Goal: Transaction & Acquisition: Purchase product/service

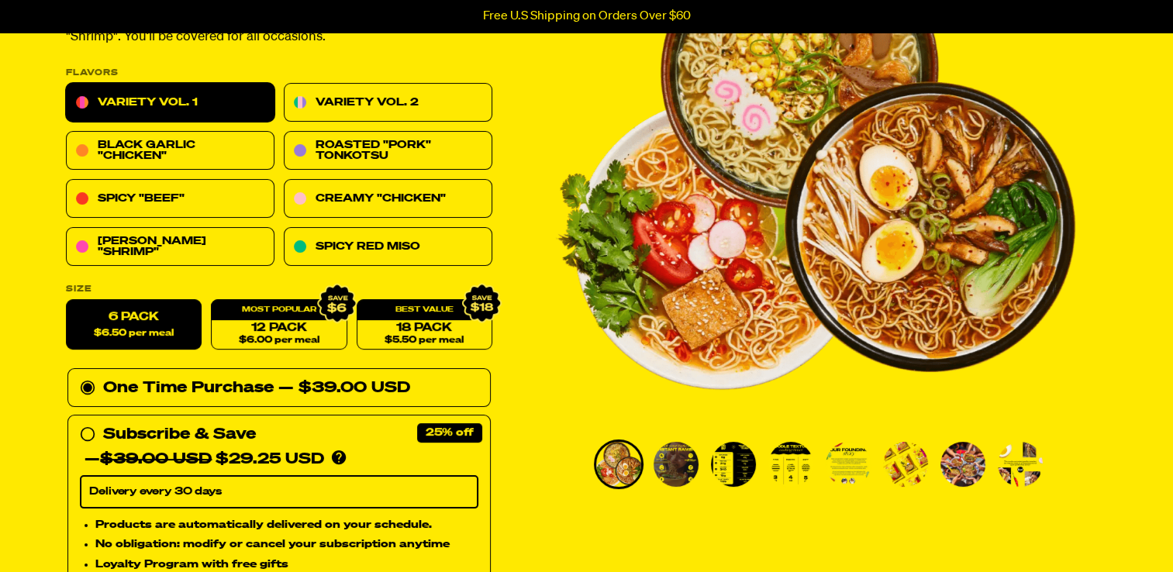
scroll to position [233, 0]
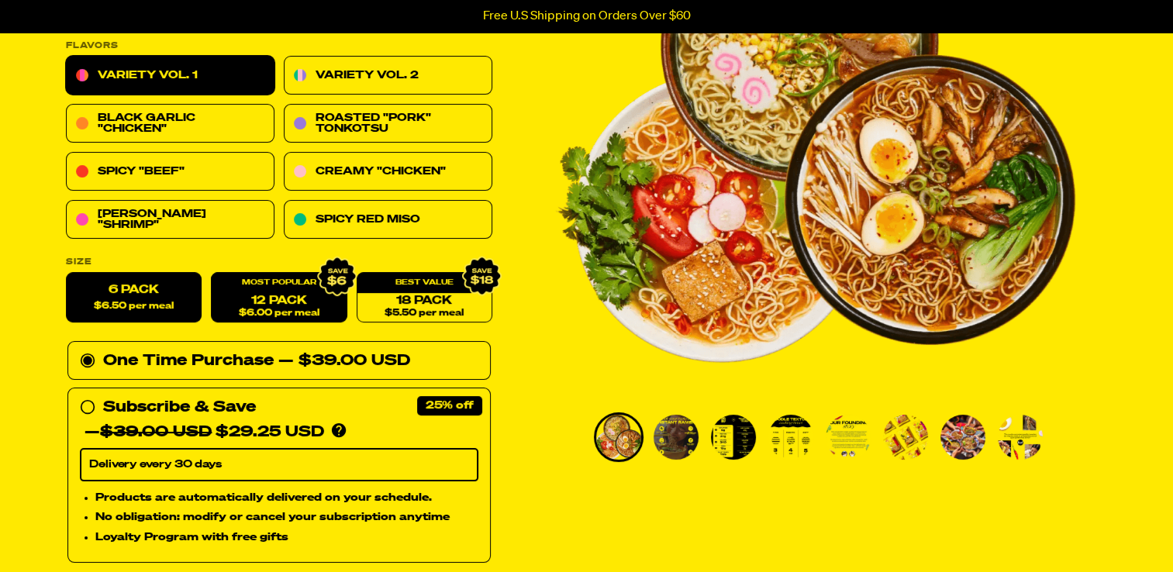
click at [254, 296] on link "12 Pack $6.00 per meal" at bounding box center [279, 298] width 136 height 50
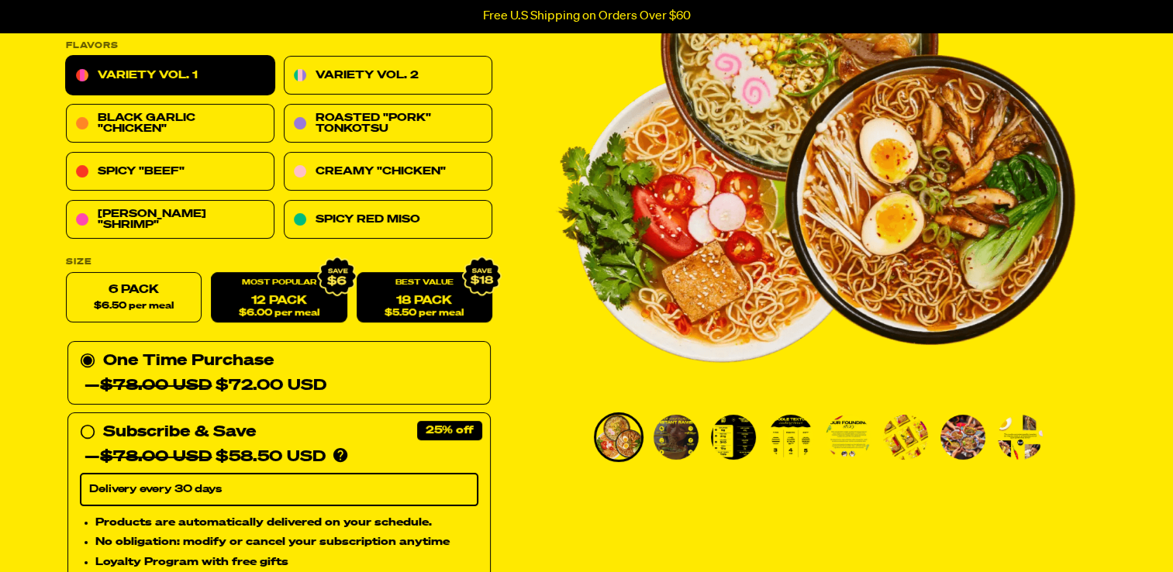
click at [412, 302] on link "18 Pack $5.50 per meal" at bounding box center [424, 298] width 136 height 50
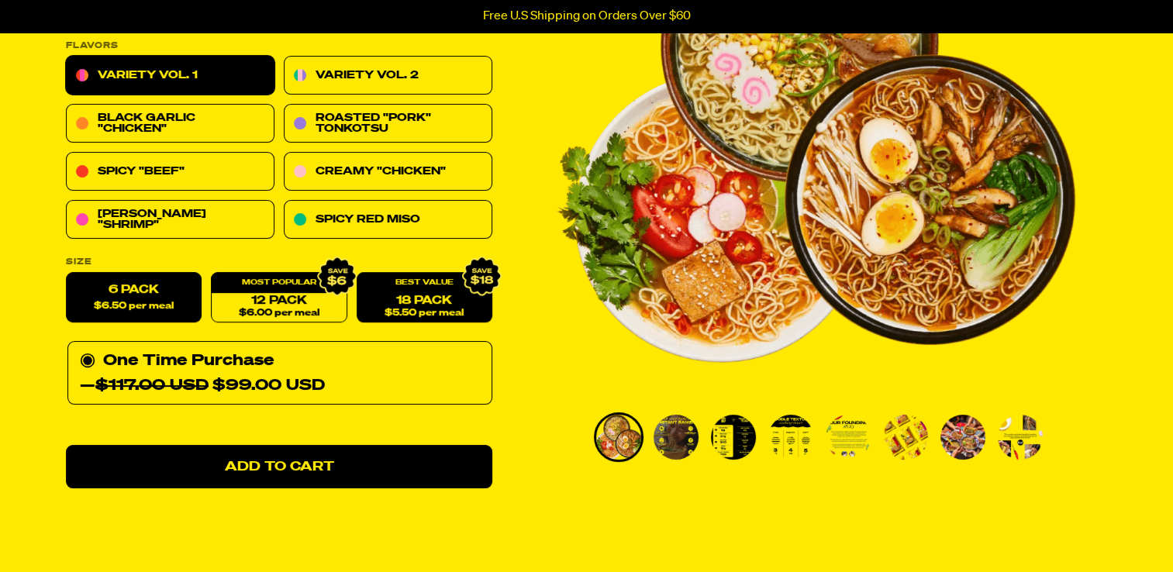
click at [155, 291] on label "6 Pack $6.50 per meal" at bounding box center [134, 298] width 136 height 50
click at [67, 274] on input "6 Pack $6.50 per meal" at bounding box center [66, 273] width 1 height 1
radio input "true"
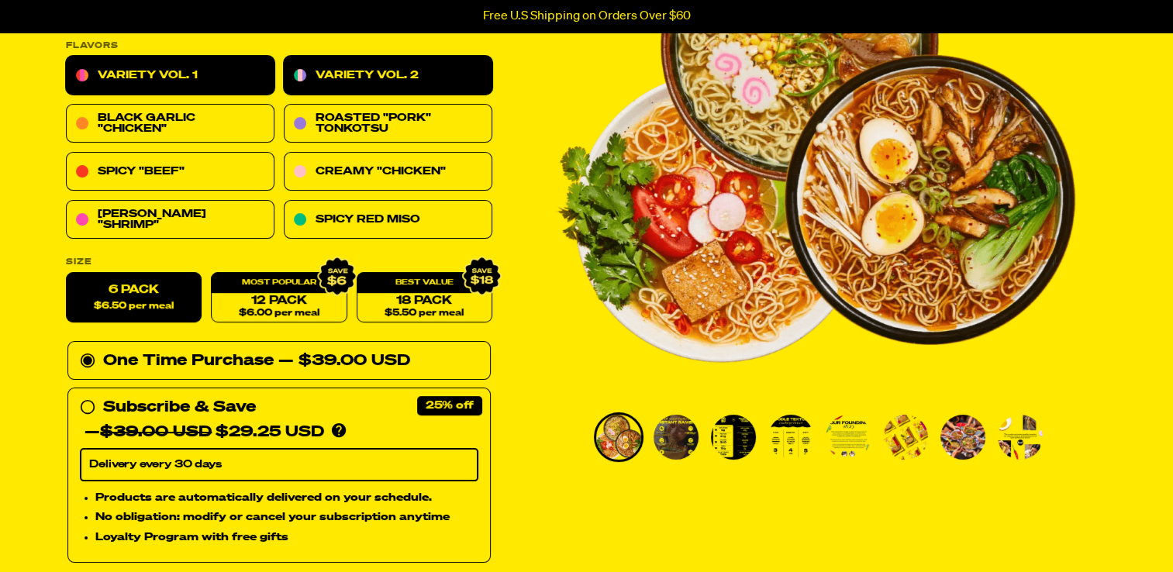
click at [349, 72] on link "Variety Vol. 2" at bounding box center [388, 76] width 209 height 39
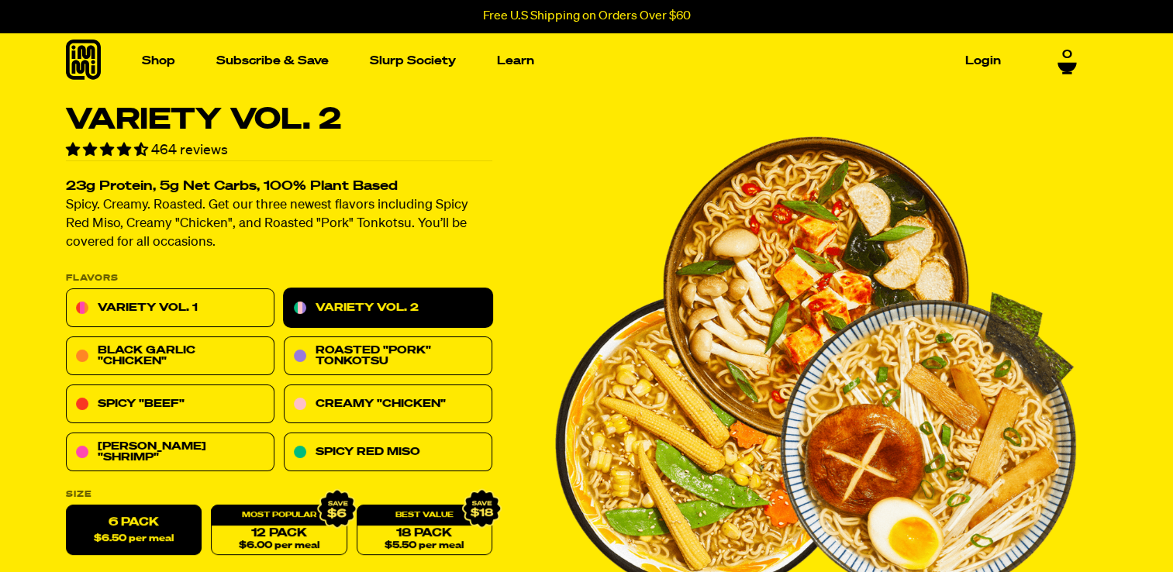
click at [977, 56] on link "Login" at bounding box center [983, 61] width 48 height 24
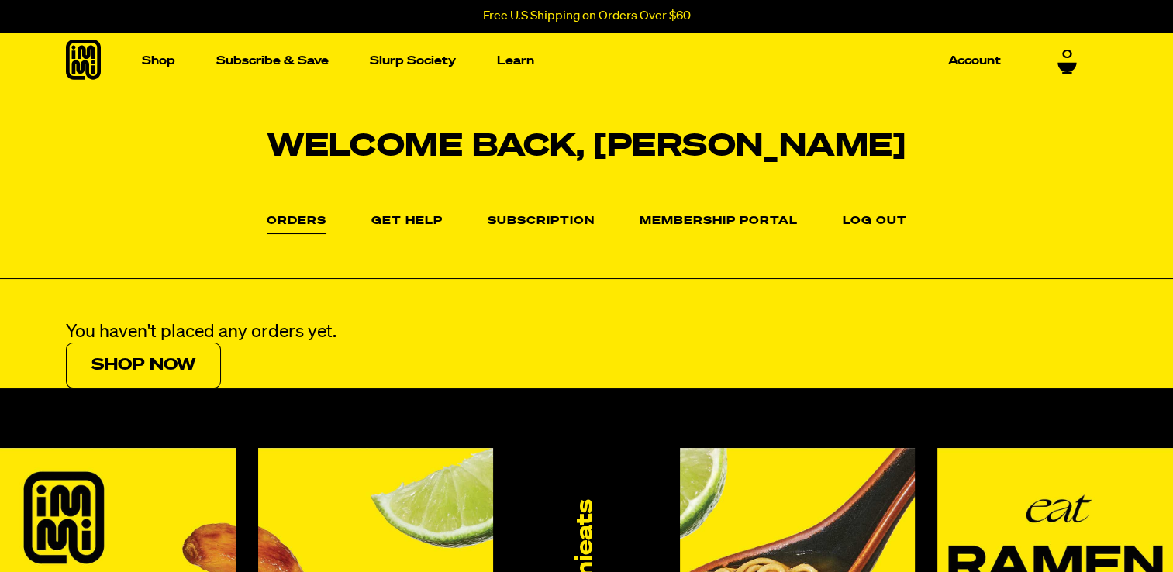
click at [153, 356] on link "Shop Now" at bounding box center [143, 366] width 155 height 46
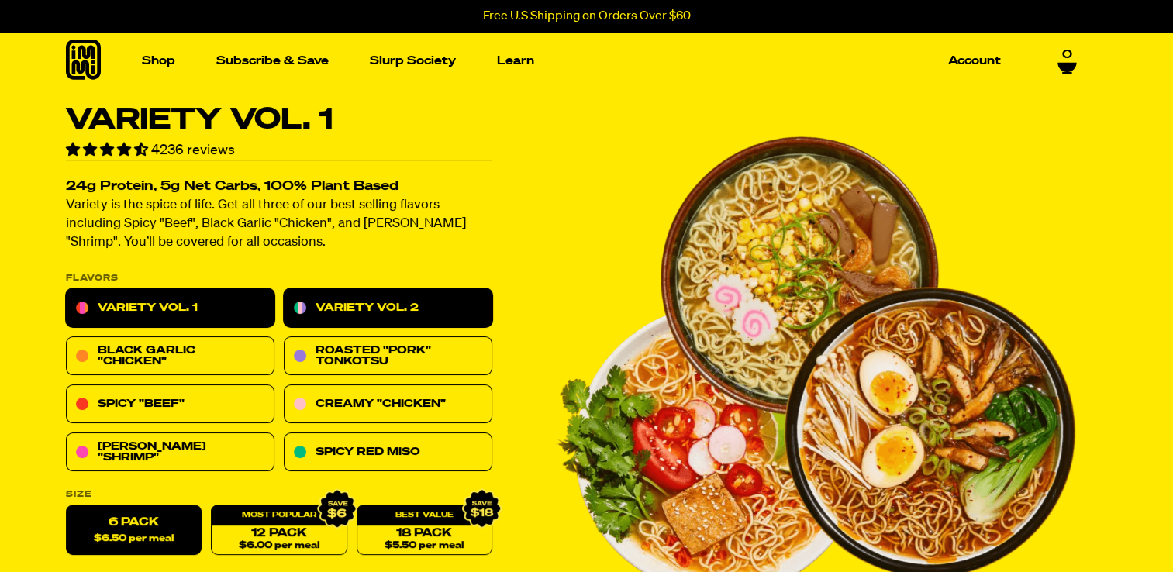
click at [364, 300] on link "Variety Vol. 2" at bounding box center [388, 308] width 209 height 39
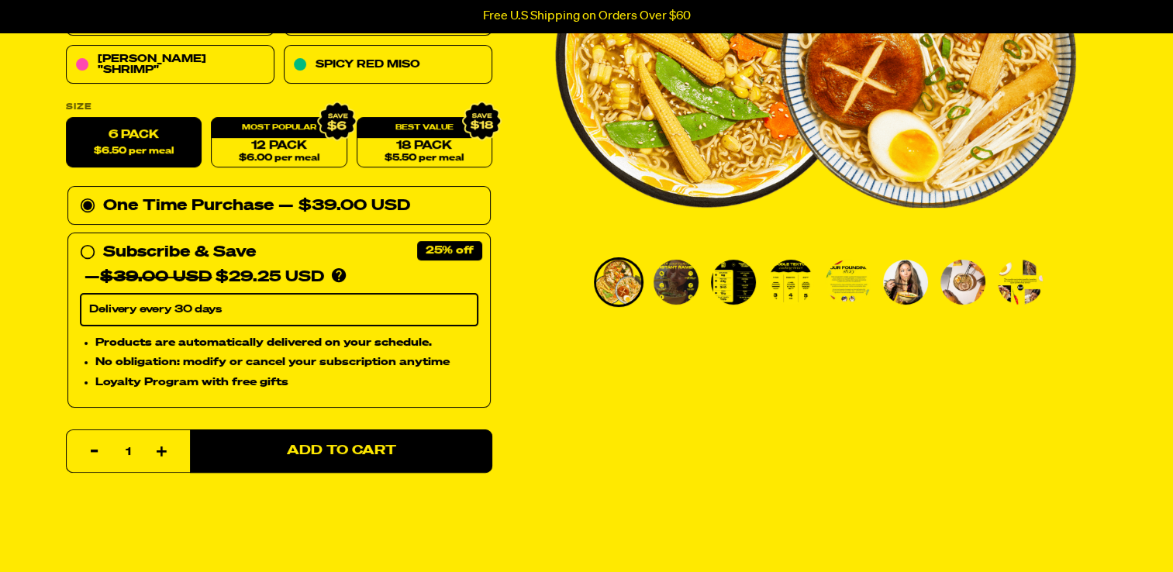
scroll to position [465, 0]
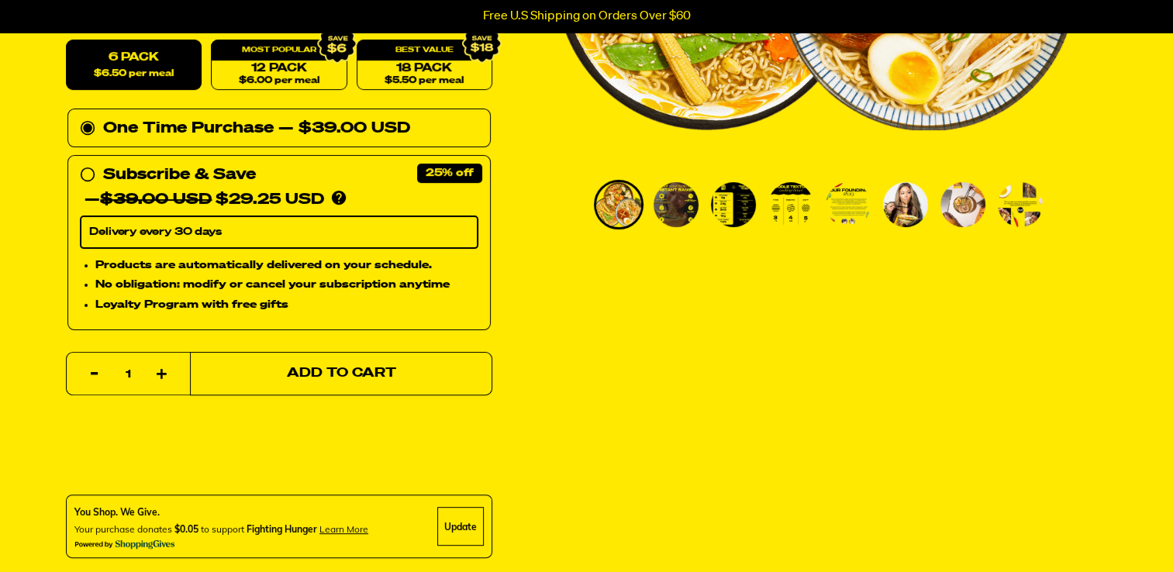
click at [370, 368] on span "Add to Cart" at bounding box center [340, 373] width 109 height 13
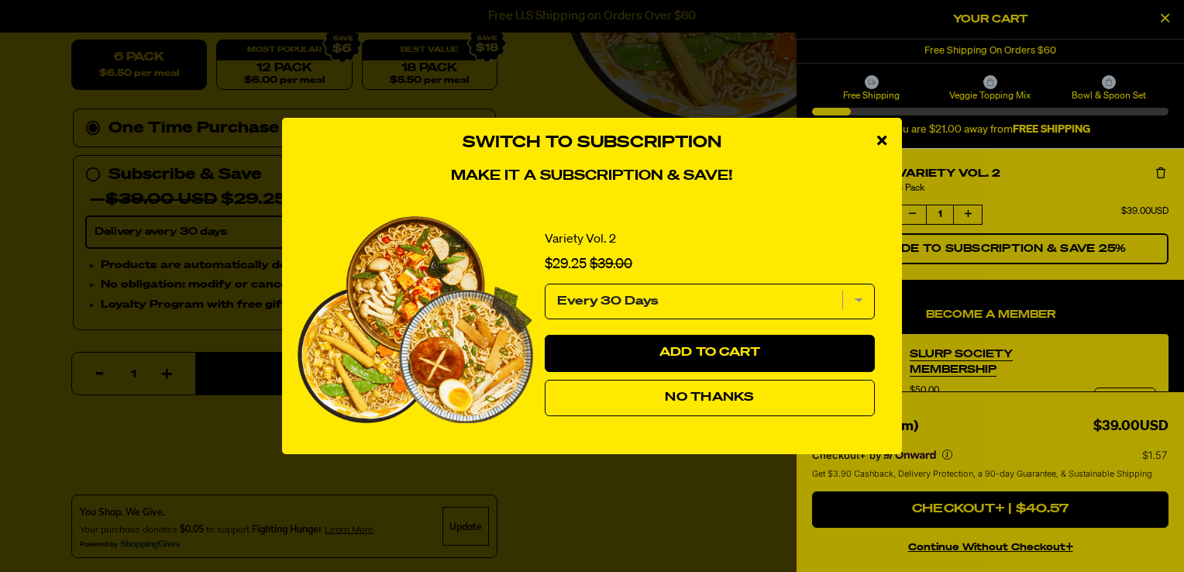
click at [733, 394] on span "No Thanks" at bounding box center [709, 397] width 89 height 12
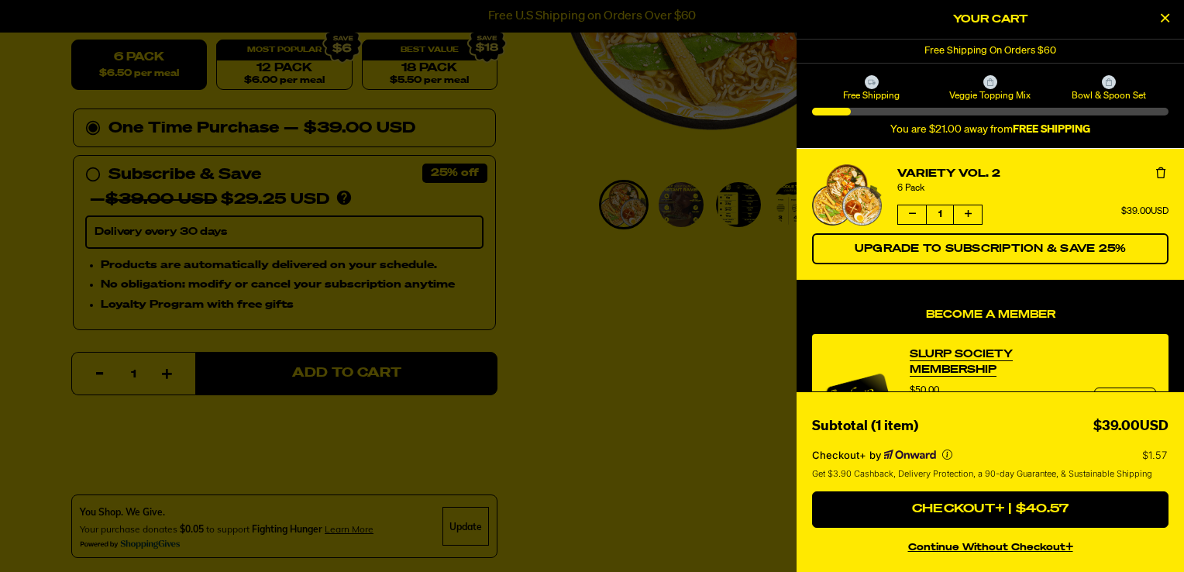
click at [1166, 12] on icon "Close Cart" at bounding box center [1165, 18] width 9 height 14
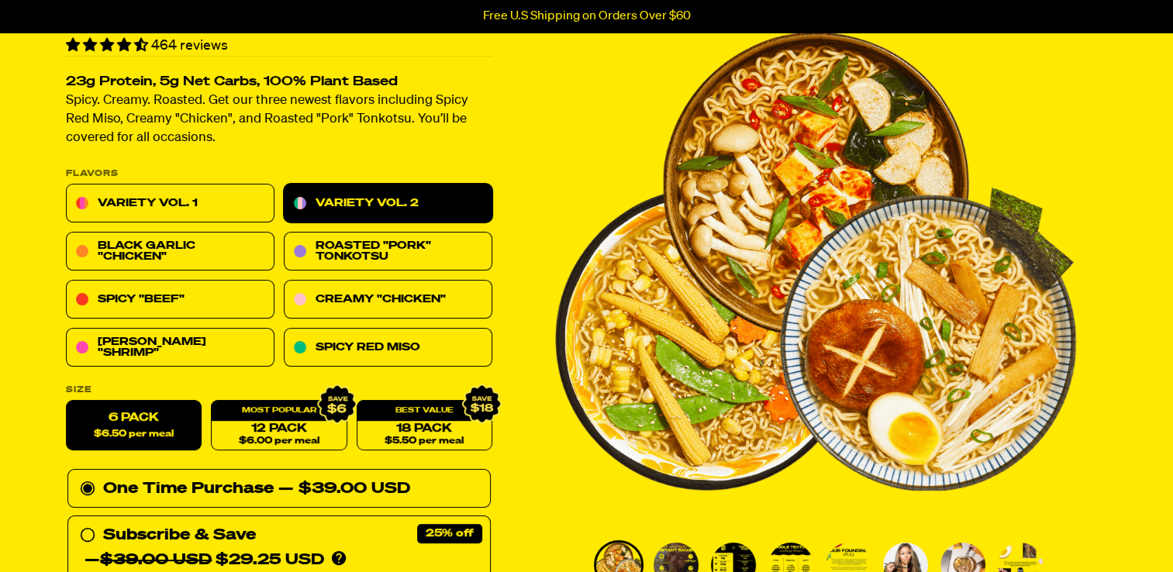
scroll to position [0, 0]
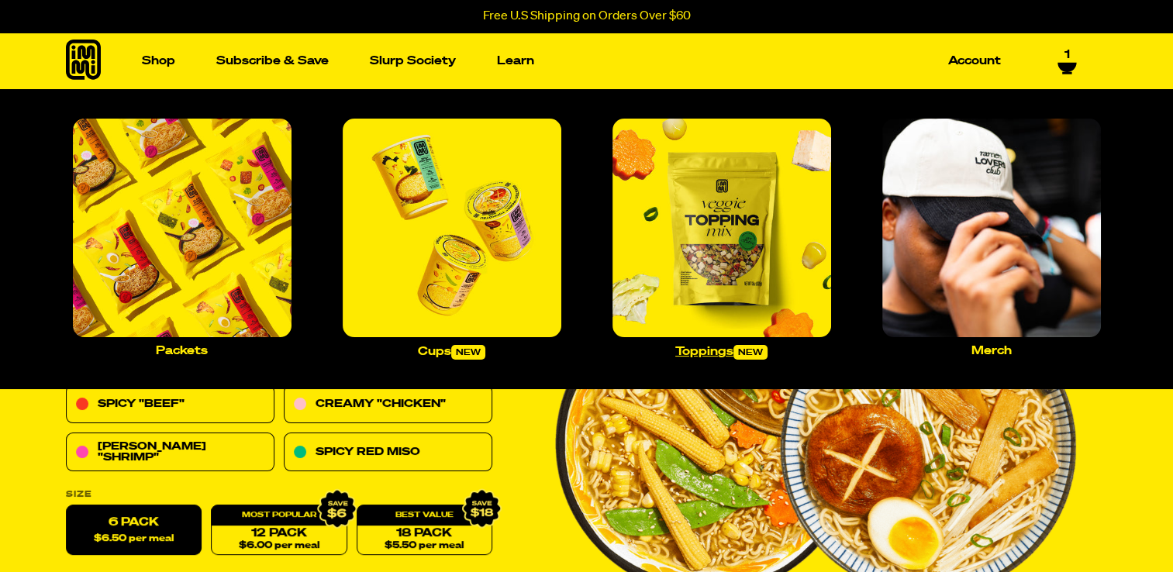
click at [713, 349] on p "Toppings new" at bounding box center [721, 352] width 92 height 15
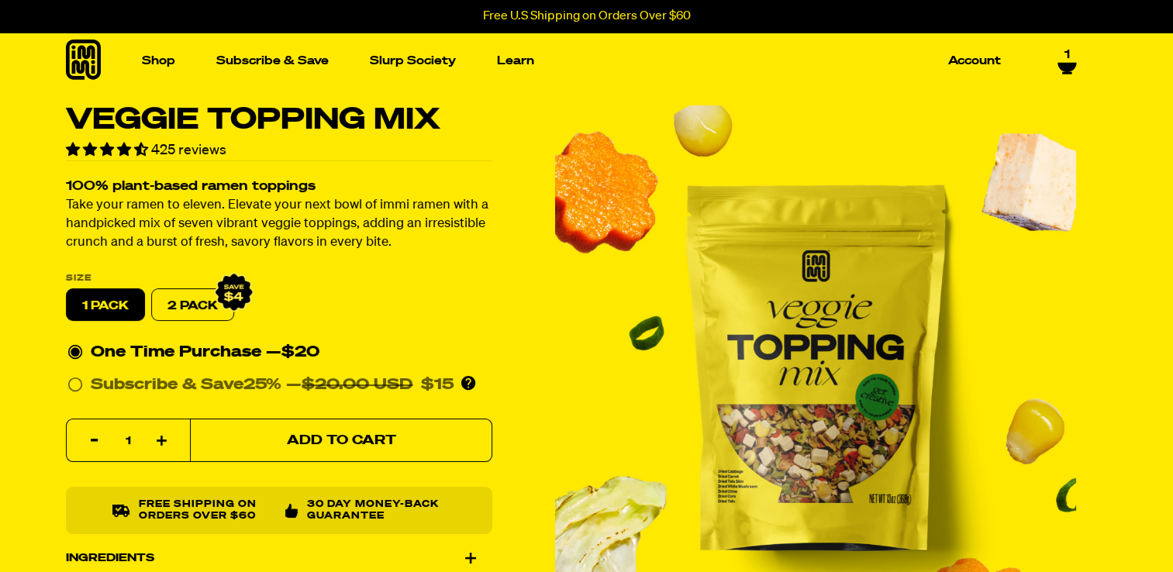
click at [340, 434] on span "Add to Cart" at bounding box center [340, 440] width 109 height 13
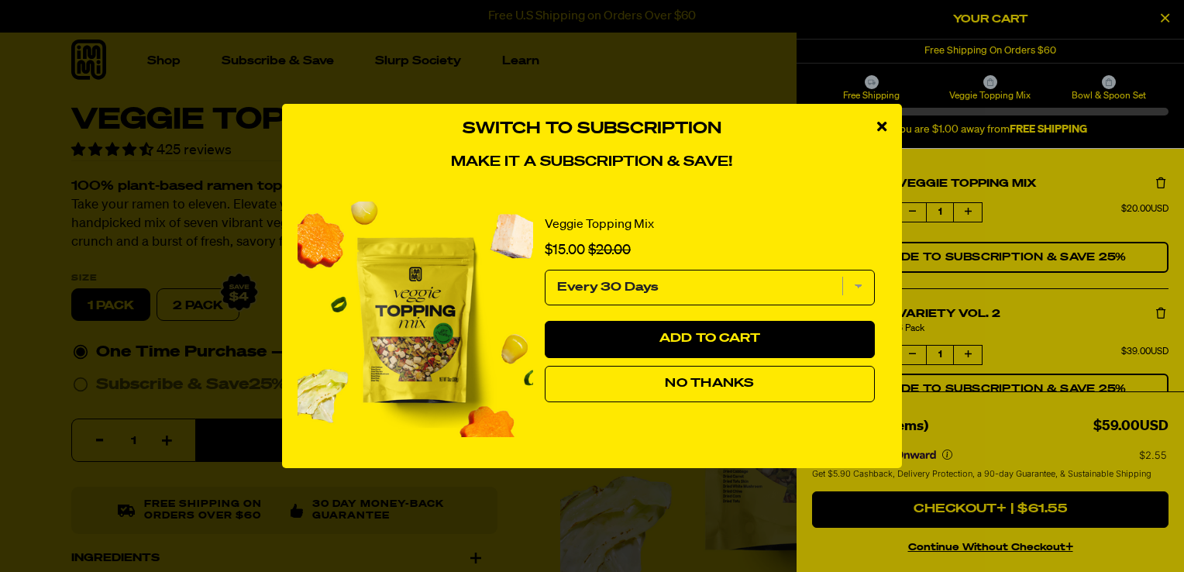
click at [688, 380] on span "No Thanks" at bounding box center [709, 384] width 89 height 12
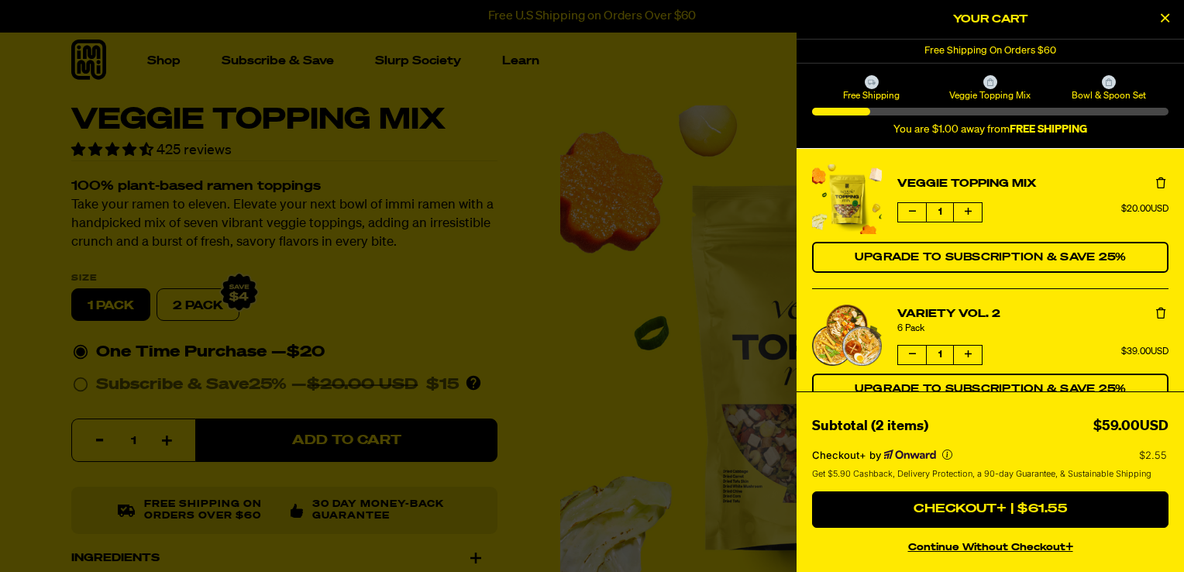
click at [967, 204] on button "Increase quantity of Veggie Topping Mix" at bounding box center [968, 212] width 28 height 19
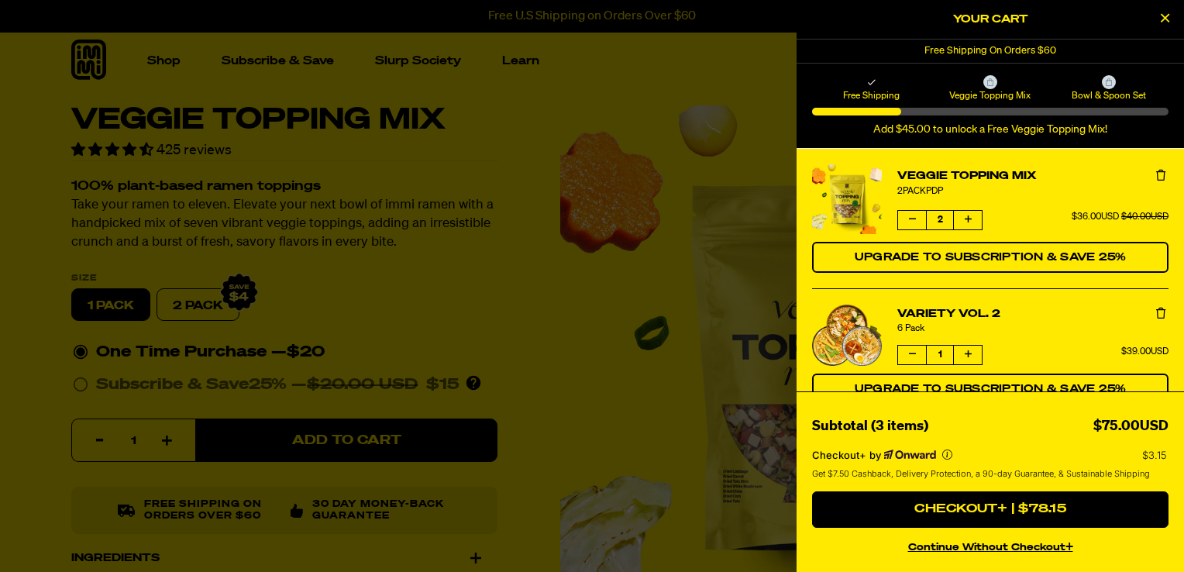
click at [912, 215] on icon "Decrease quantity of Veggie Topping Mix" at bounding box center [912, 219] width 7 height 9
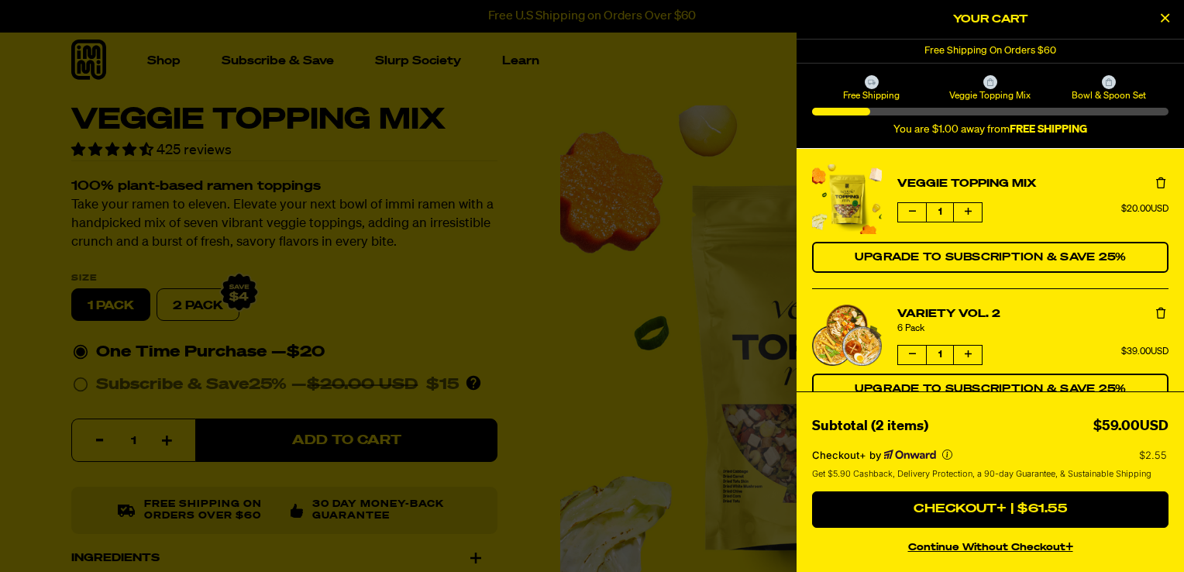
click at [968, 351] on icon "Increase quantity of Variety Vol. 2" at bounding box center [968, 354] width 7 height 9
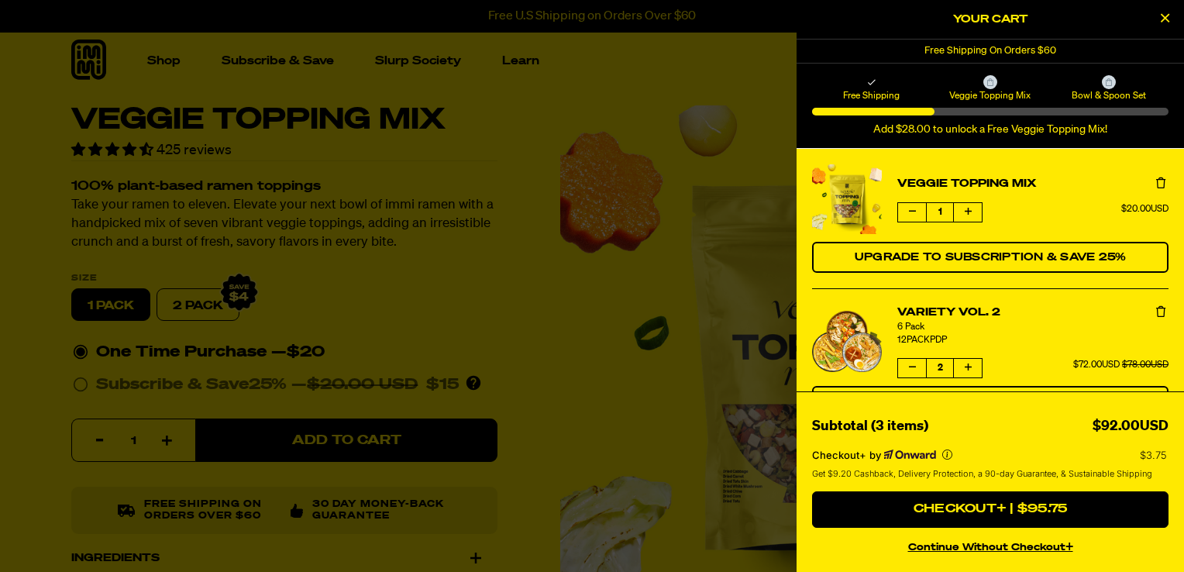
click at [909, 359] on button "Decrease quantity of Variety Vol. 2" at bounding box center [912, 368] width 28 height 19
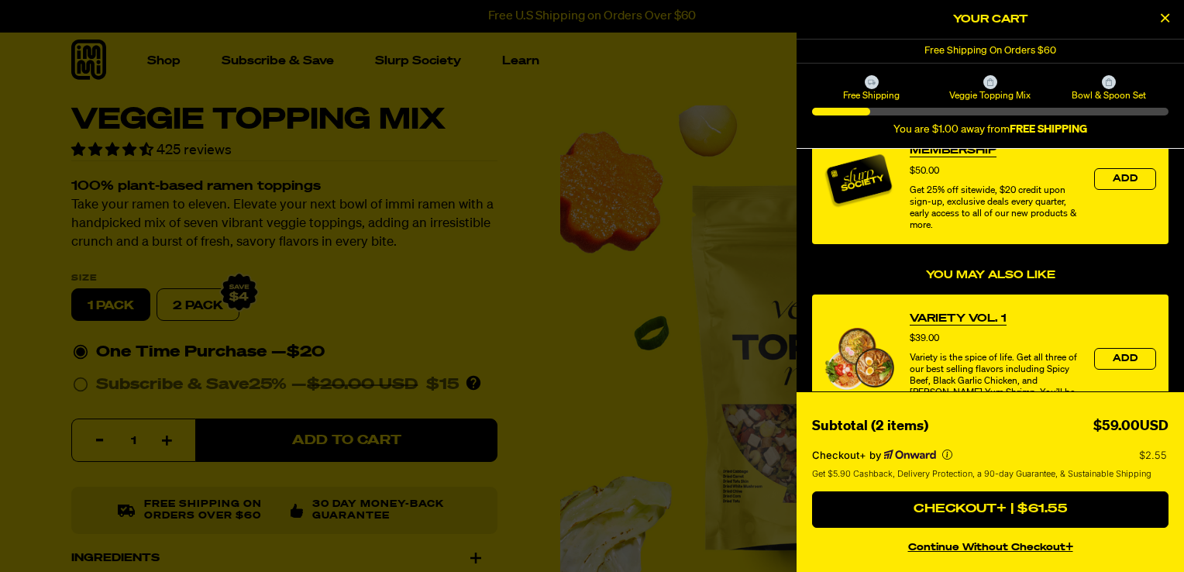
scroll to position [388, 0]
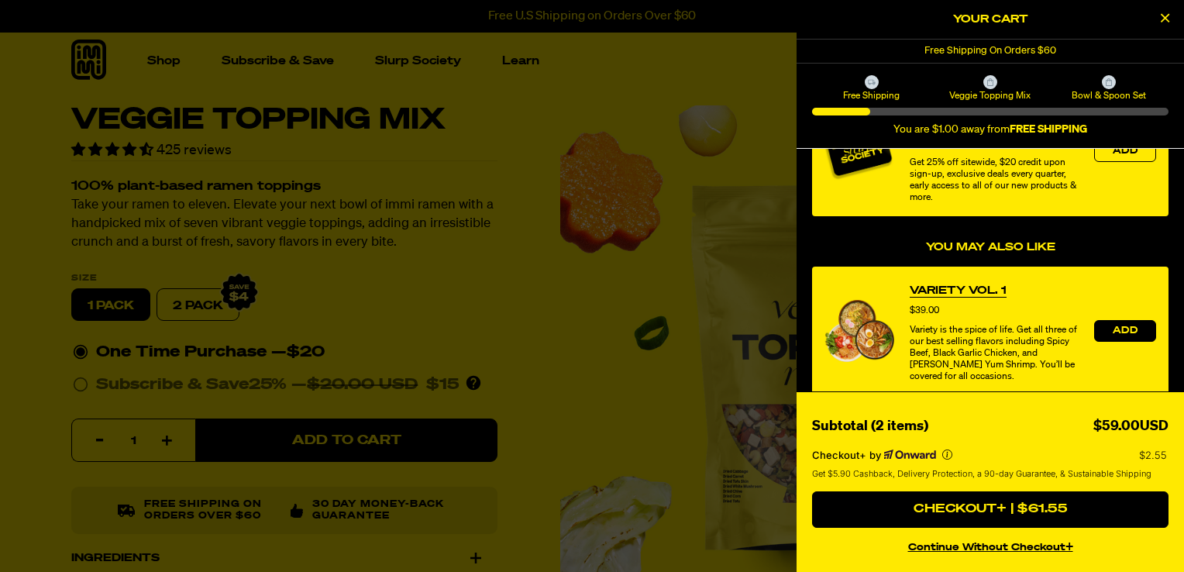
click at [1109, 323] on button "Add" at bounding box center [1126, 331] width 62 height 22
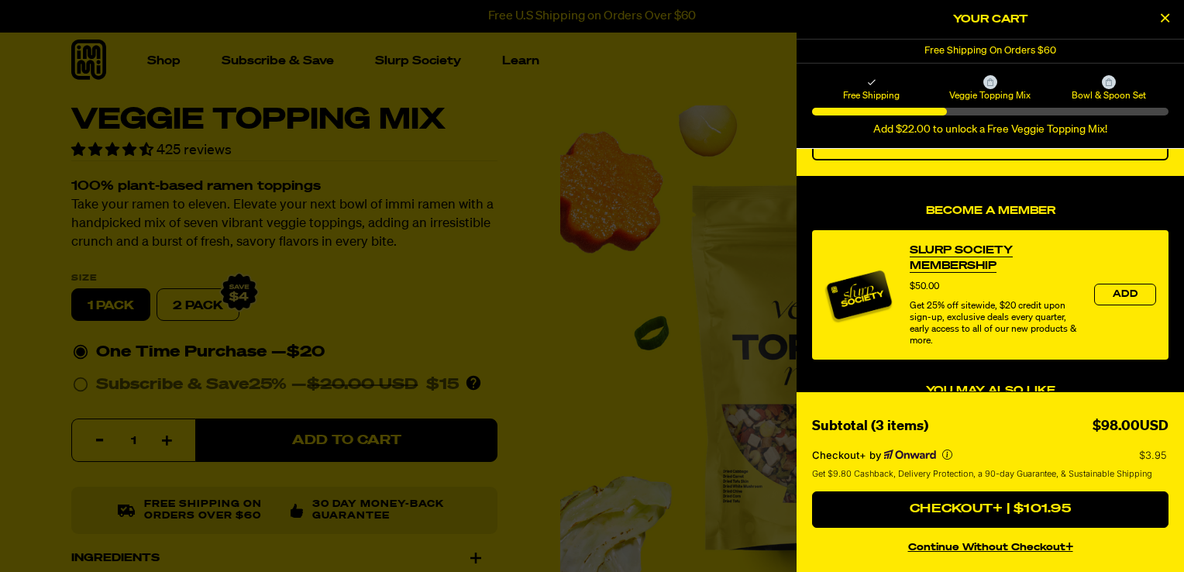
scroll to position [377, 0]
